Goal: Task Accomplishment & Management: Complete application form

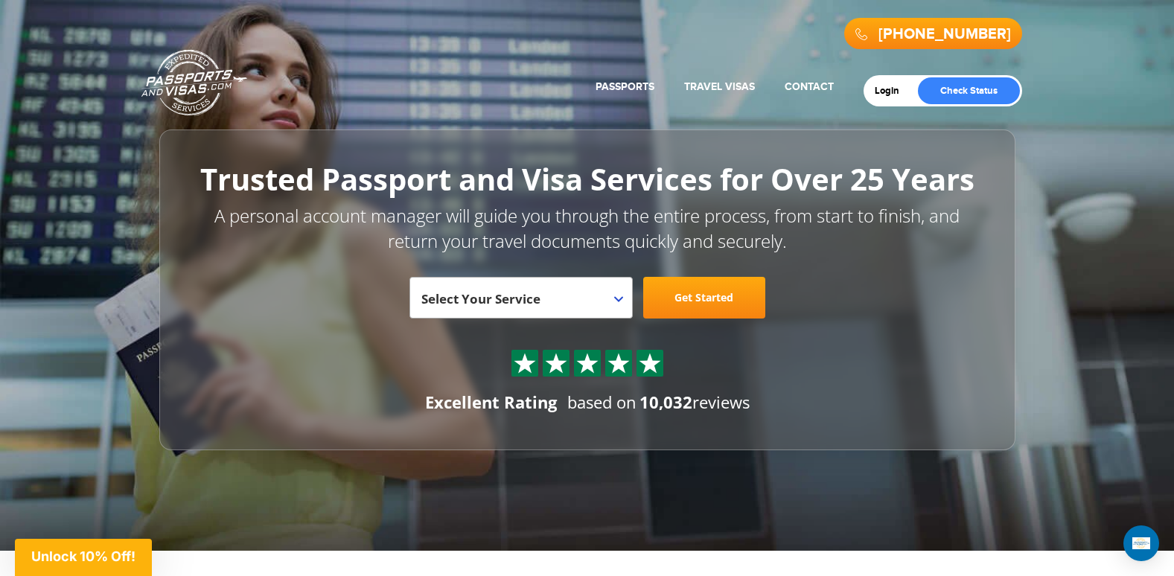
click at [686, 301] on link "Get Started" at bounding box center [704, 298] width 122 height 42
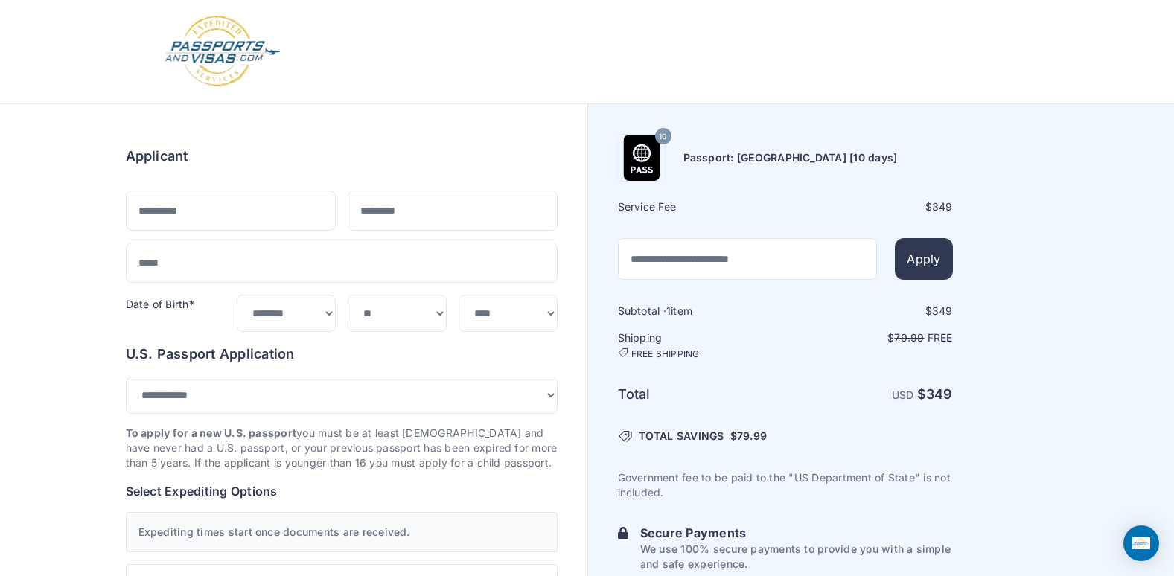
select select "***"
